Goal: Information Seeking & Learning: Learn about a topic

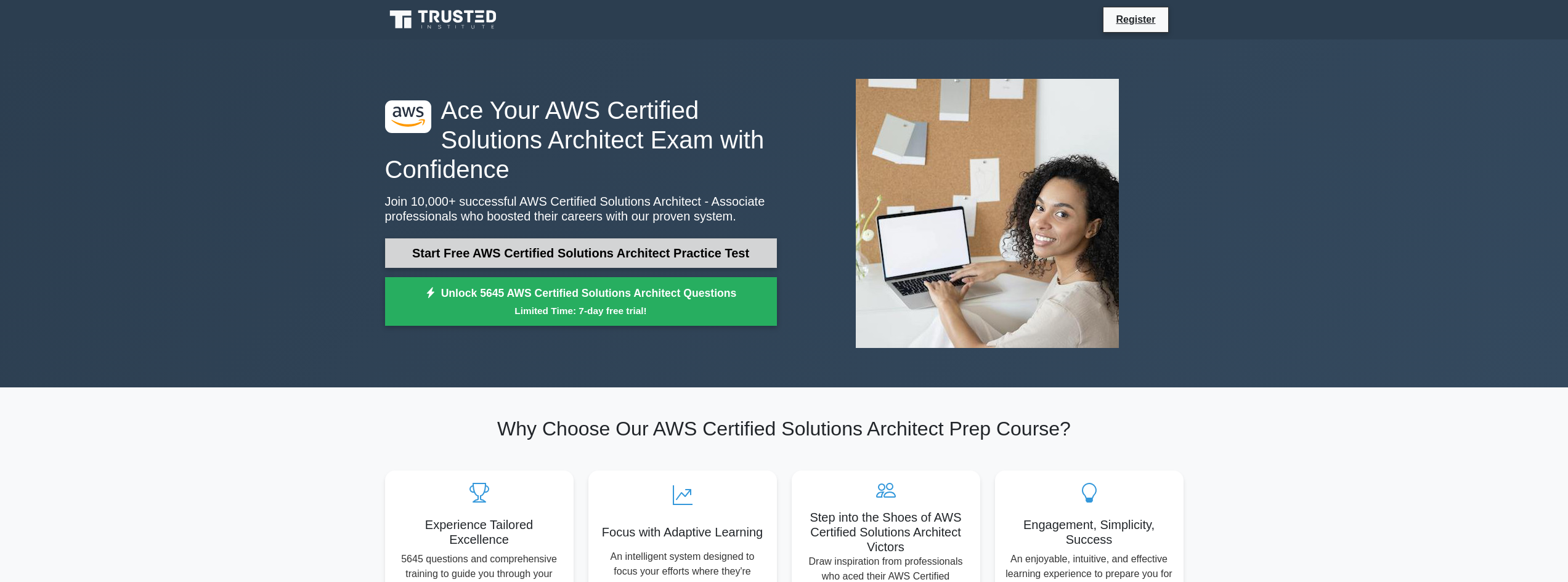
click at [625, 247] on link "Start Free AWS Certified Solutions Architect Practice Test" at bounding box center [581, 253] width 391 height 29
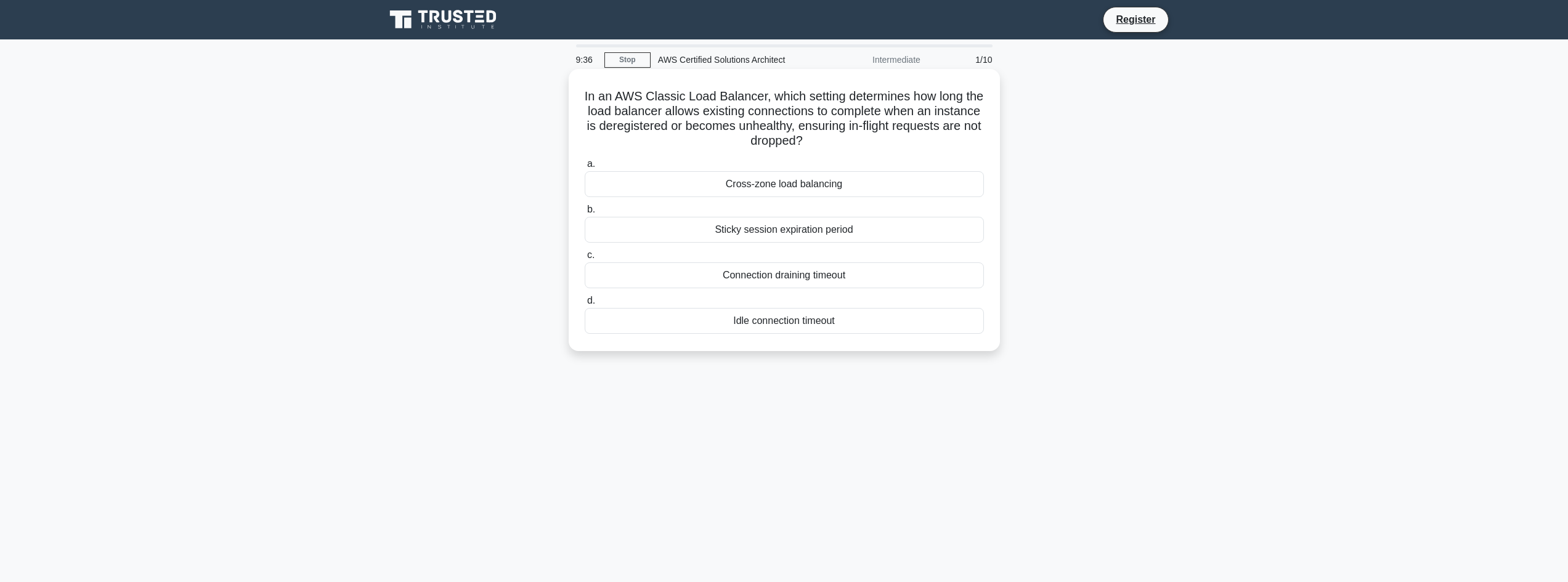
click at [801, 279] on div "Connection draining timeout" at bounding box center [784, 275] width 399 height 26
click at [585, 259] on input "c. Connection draining timeout" at bounding box center [585, 256] width 0 height 8
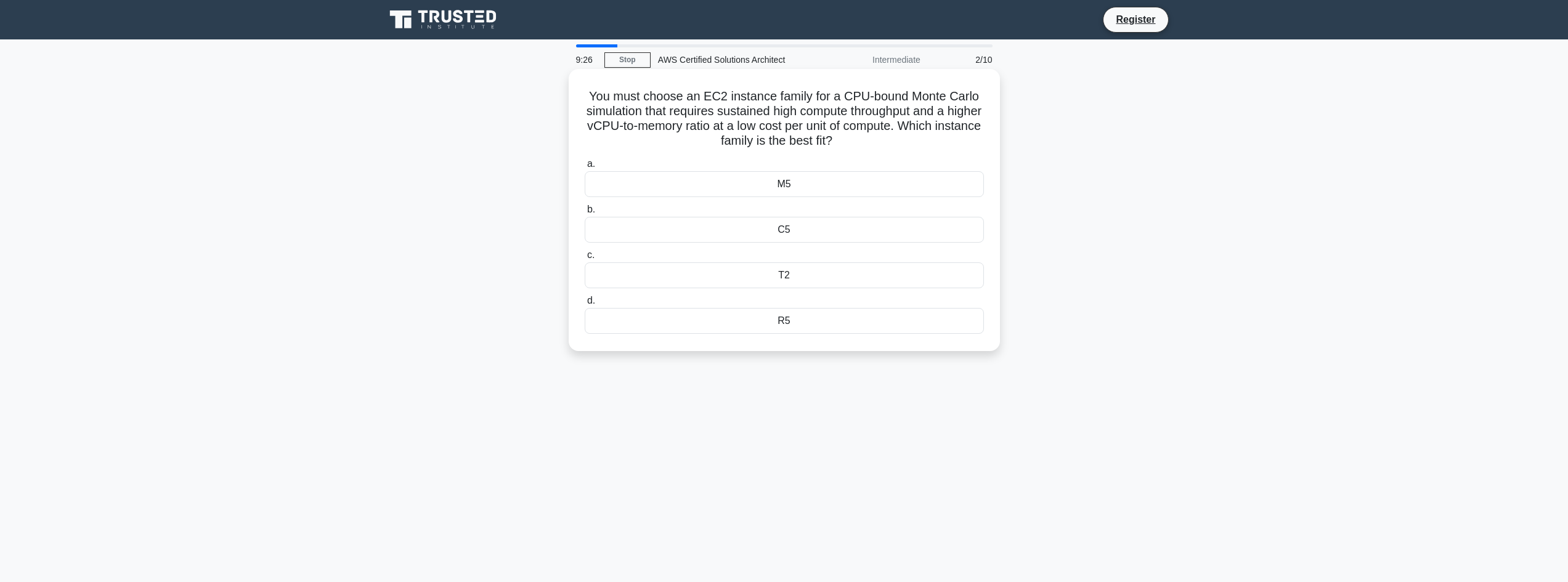
click at [789, 192] on div "M5" at bounding box center [784, 184] width 399 height 26
click at [585, 168] on input "a. M5" at bounding box center [585, 164] width 0 height 8
